Goal: Task Accomplishment & Management: Manage account settings

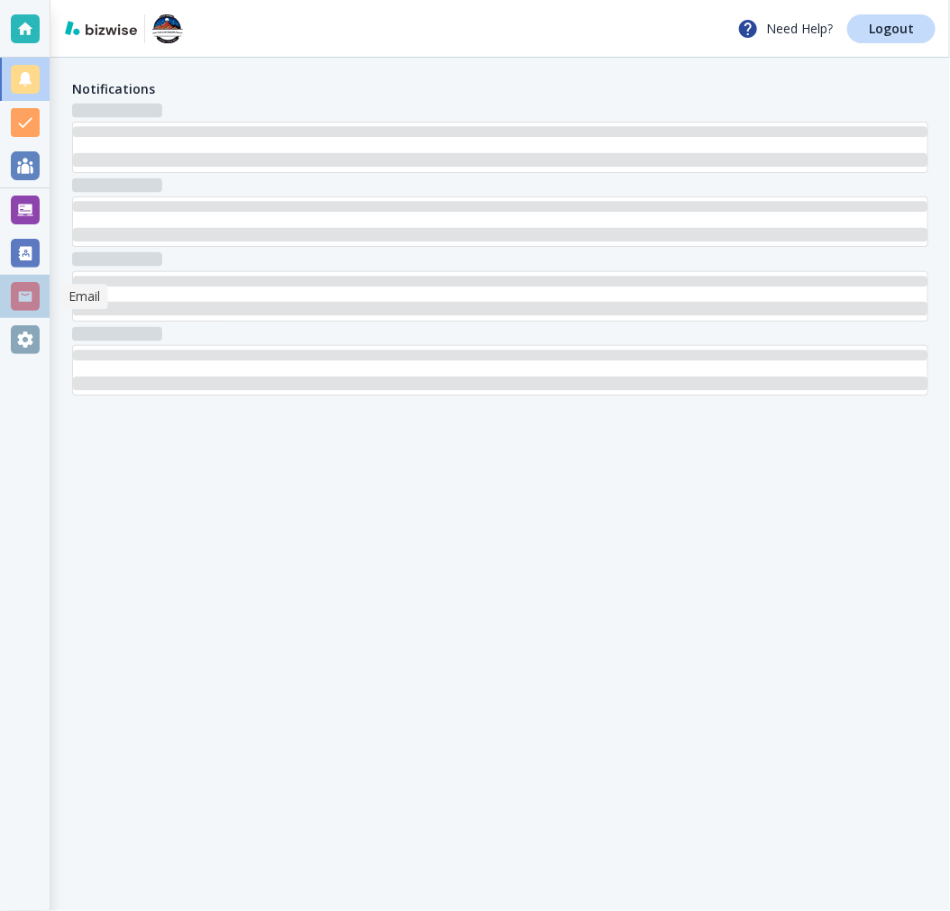
click at [31, 297] on div at bounding box center [25, 296] width 29 height 29
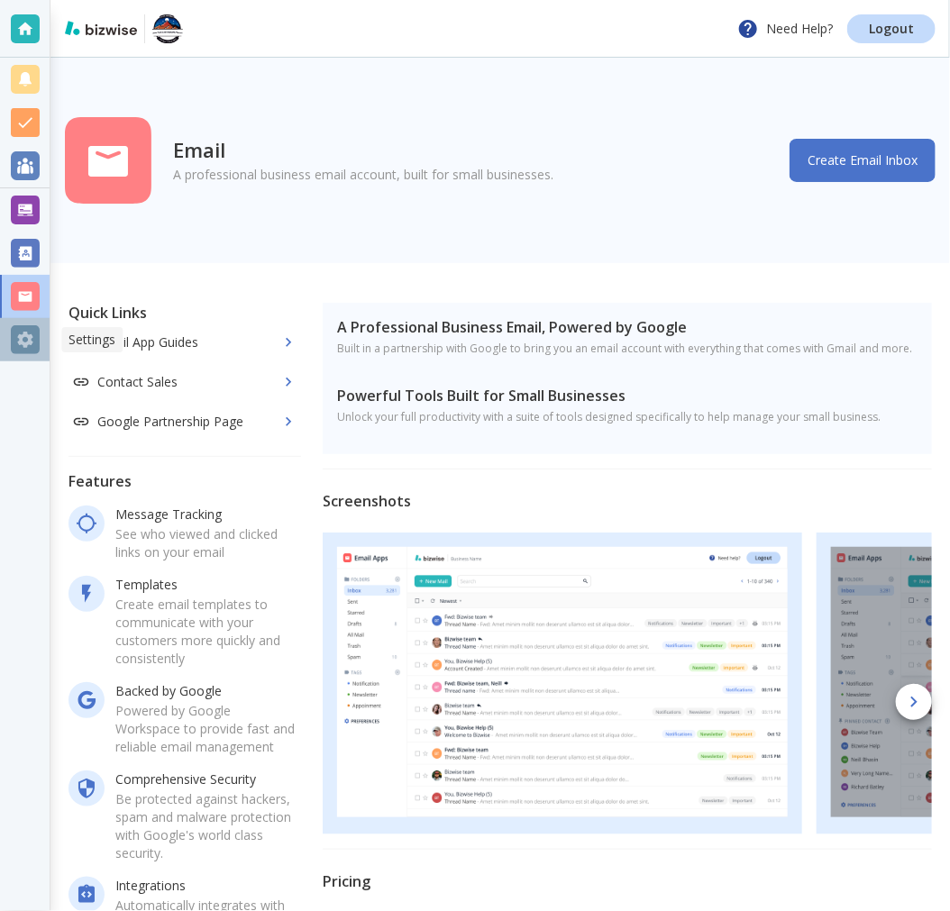
click at [21, 337] on div at bounding box center [25, 339] width 29 height 29
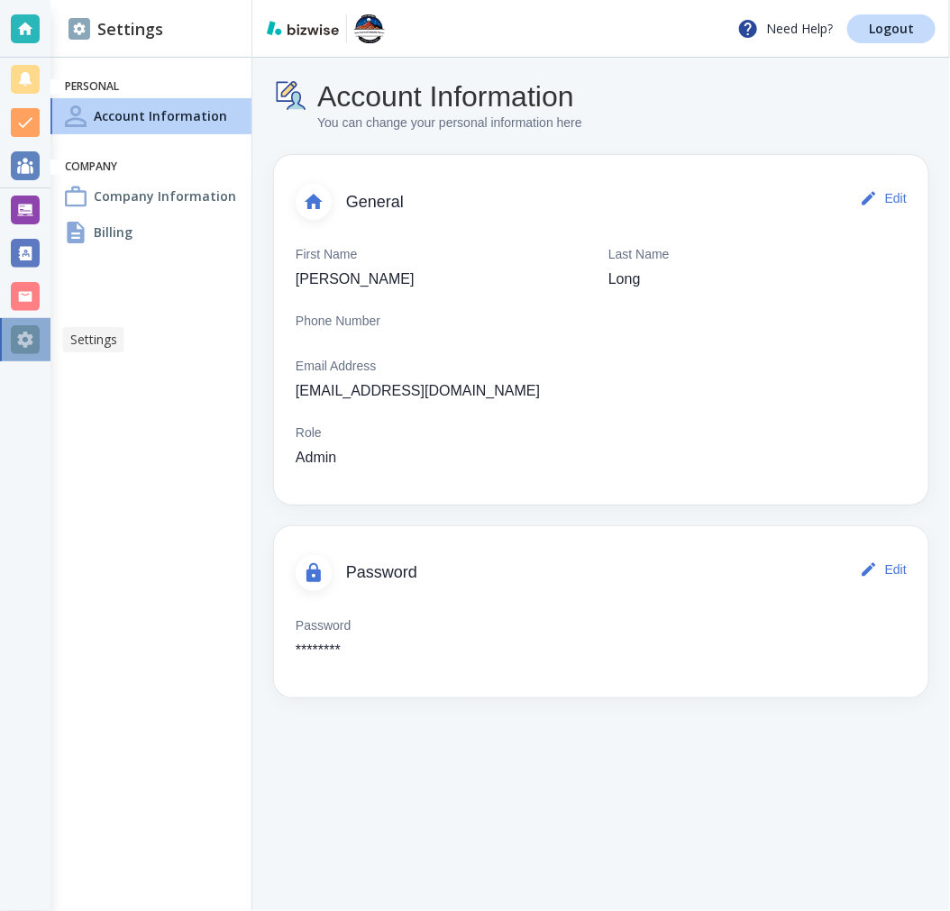
click at [18, 350] on div at bounding box center [25, 339] width 29 height 29
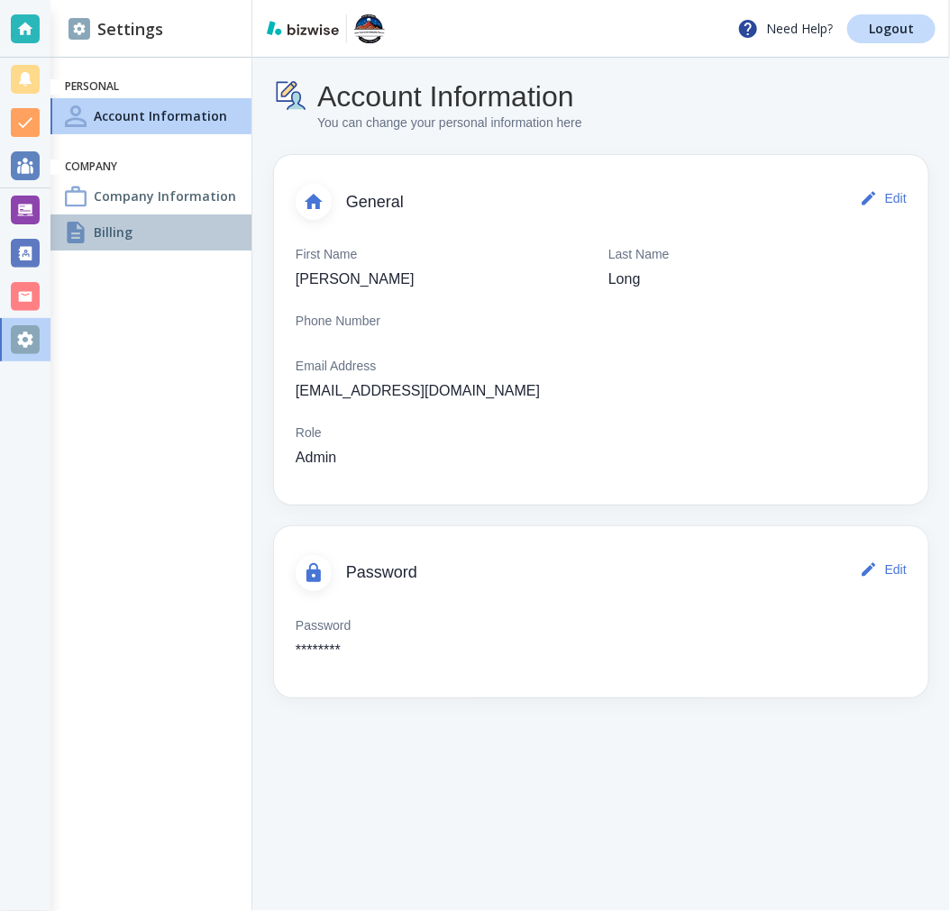
click at [124, 236] on h4 "Billing" at bounding box center [113, 232] width 39 height 19
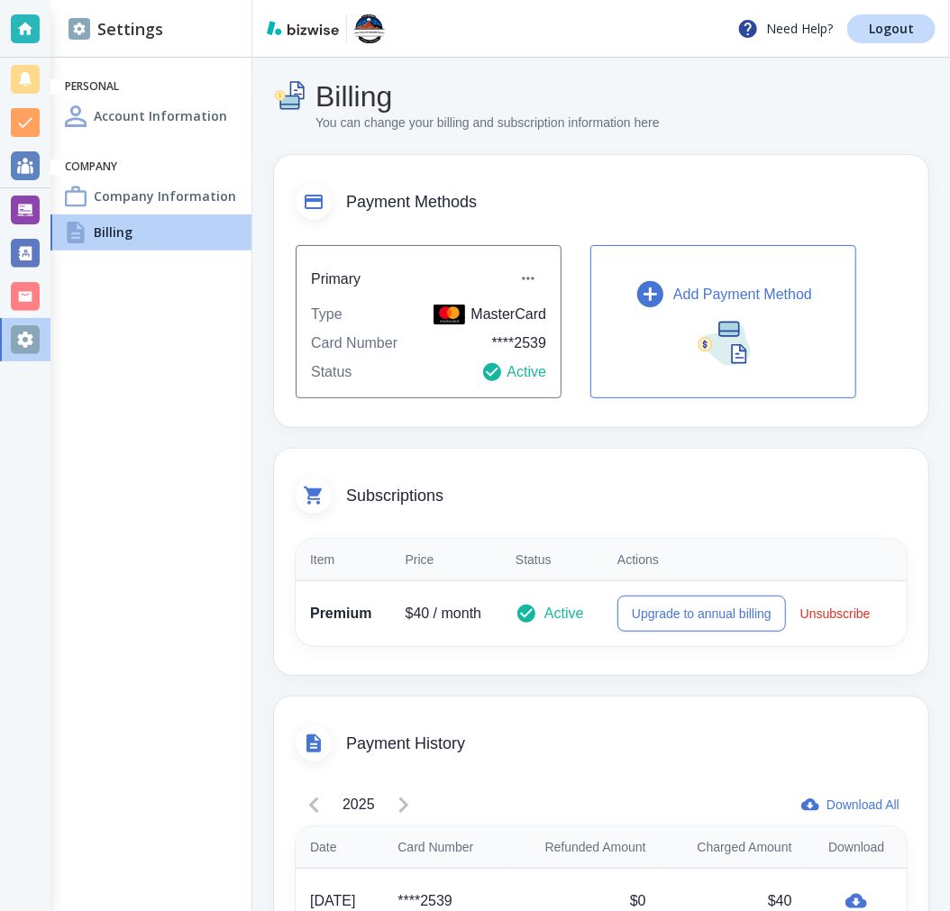
click at [653, 297] on icon "button" at bounding box center [650, 294] width 26 height 26
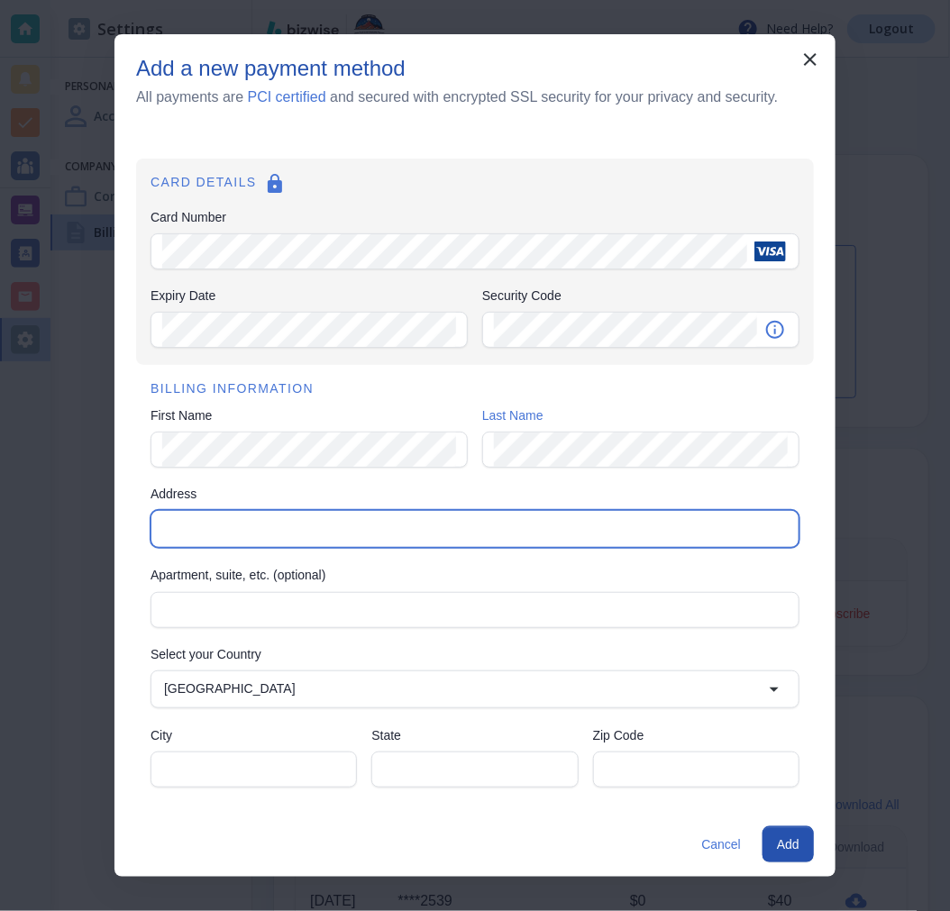
click at [246, 525] on input "Address" at bounding box center [474, 528] width 634 height 25
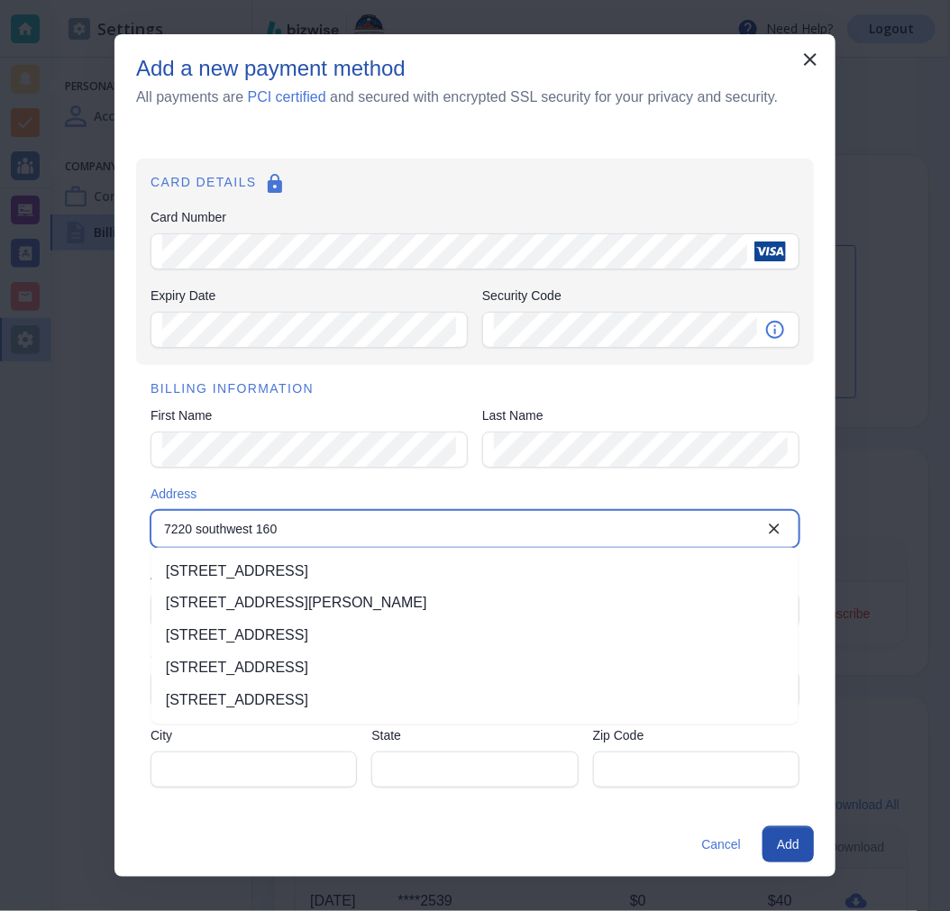
click at [372, 569] on li "[STREET_ADDRESS]" at bounding box center [474, 571] width 647 height 32
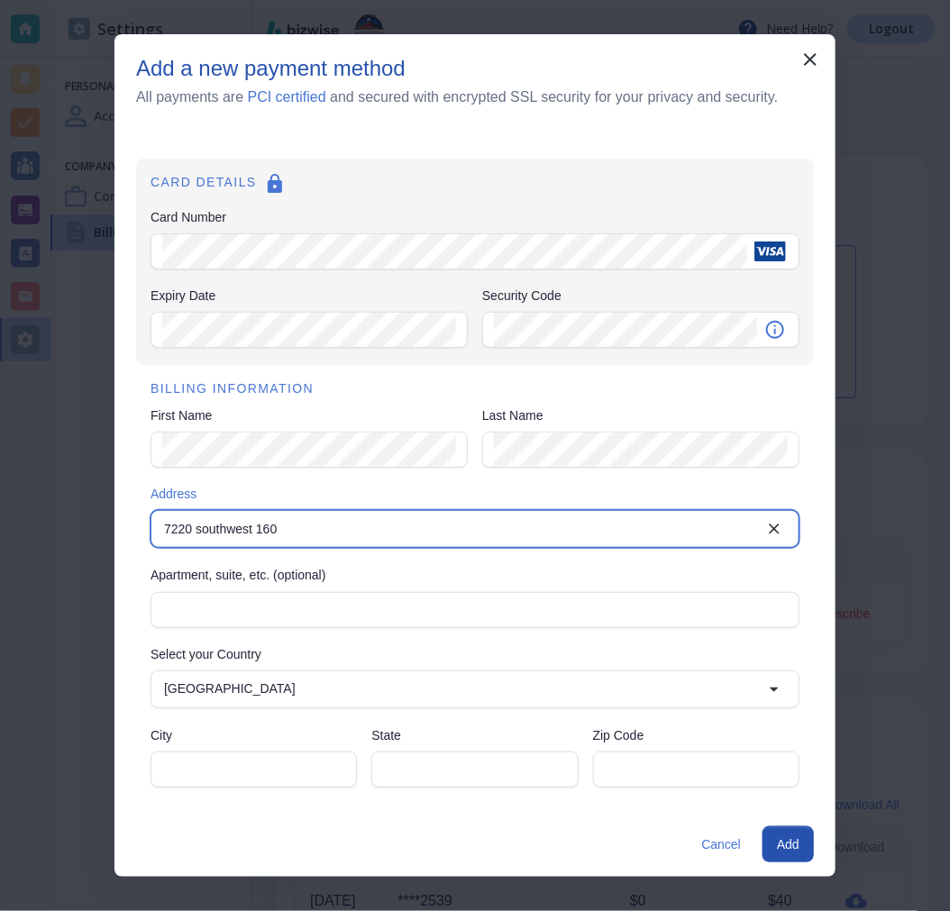
type input "[STREET_ADDRESS]"
type input "Beaverton"
type input "OR"
type input "97007"
type input "[STREET_ADDRESS]"
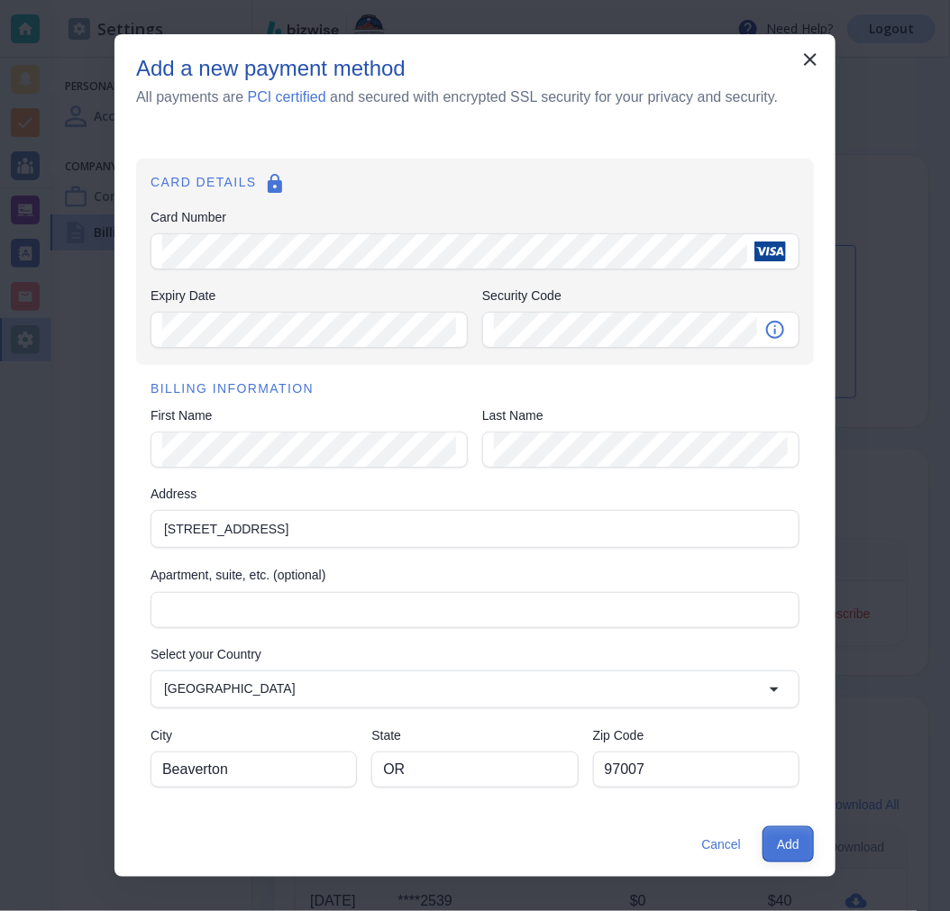
click at [798, 840] on button "Add" at bounding box center [788, 845] width 51 height 36
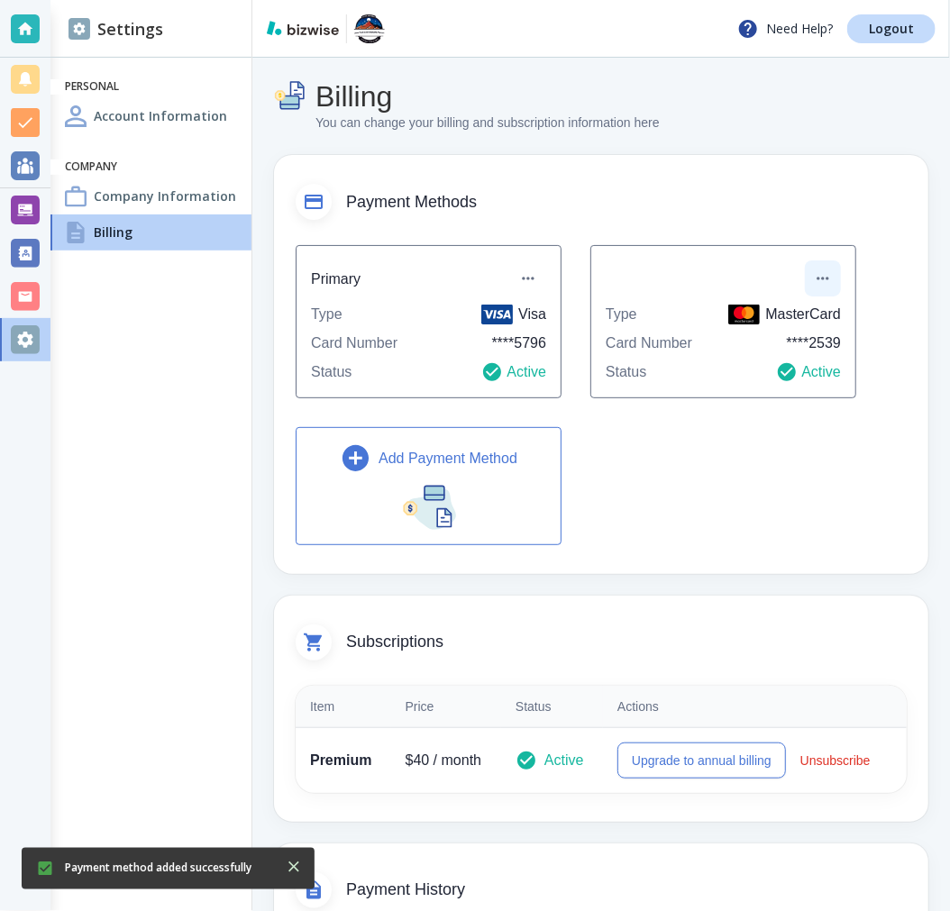
click at [823, 282] on icon "button" at bounding box center [823, 279] width 18 height 18
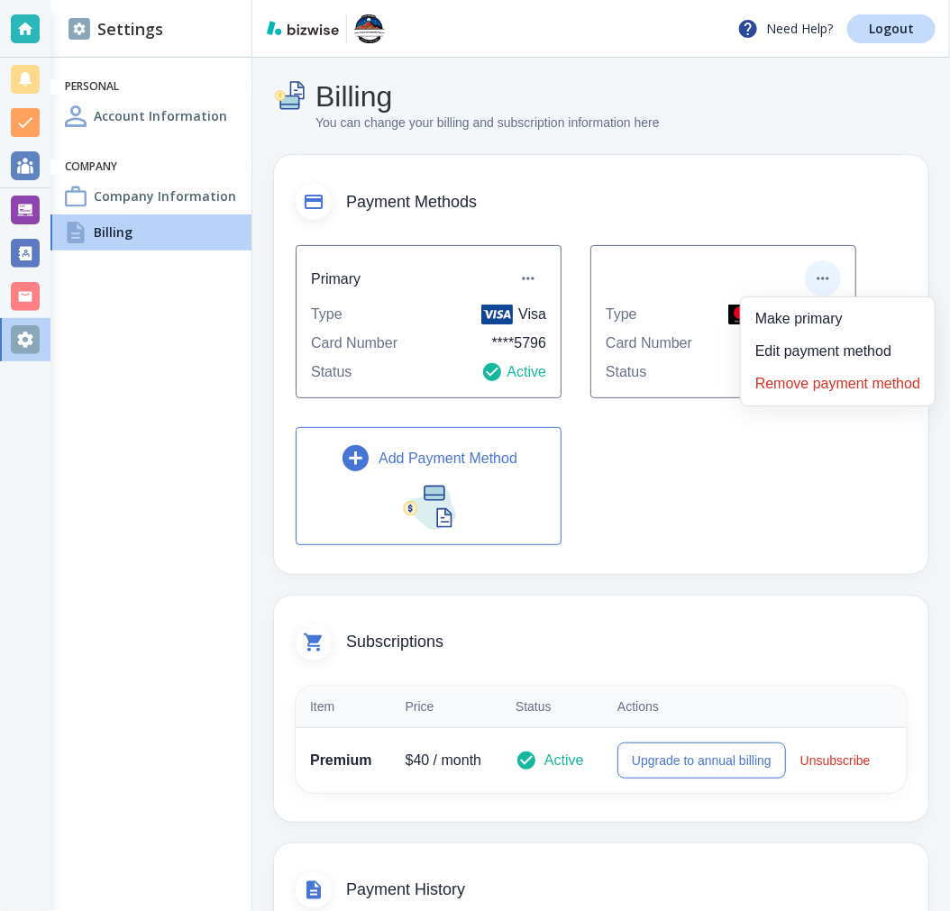
click at [818, 390] on li "Remove payment method" at bounding box center [837, 384] width 179 height 29
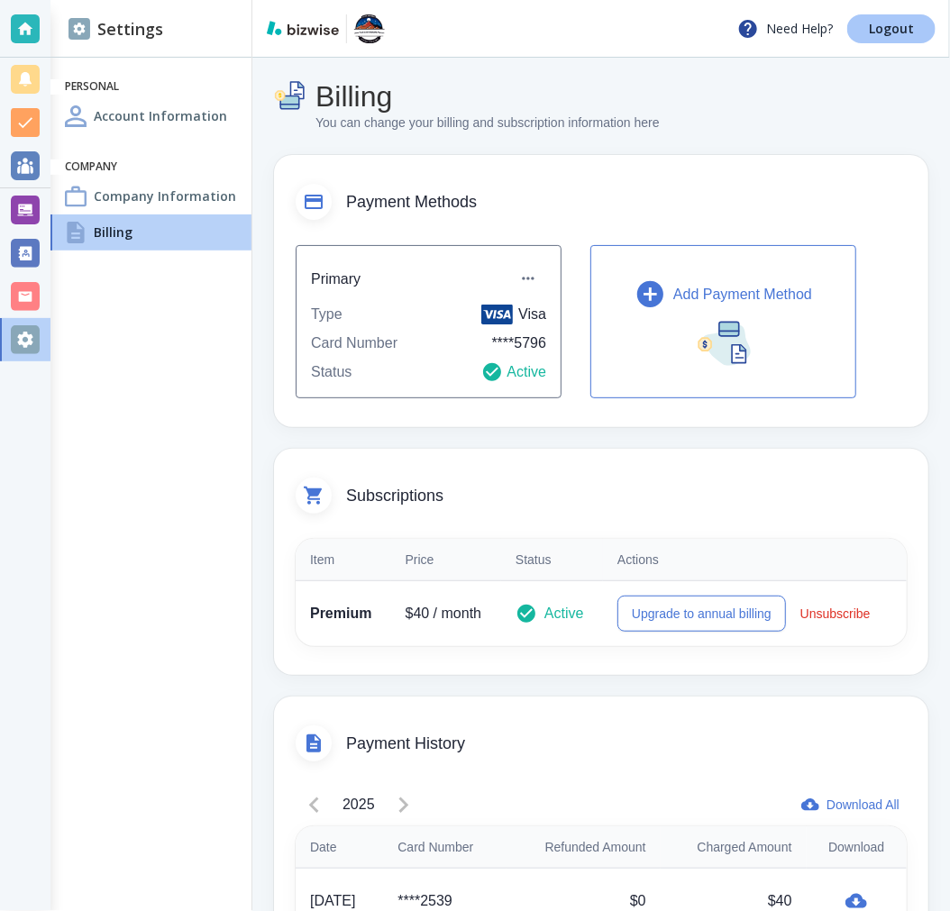
click at [879, 42] on link "Logout" at bounding box center [891, 28] width 88 height 29
